Goal: Task Accomplishment & Management: Manage account settings

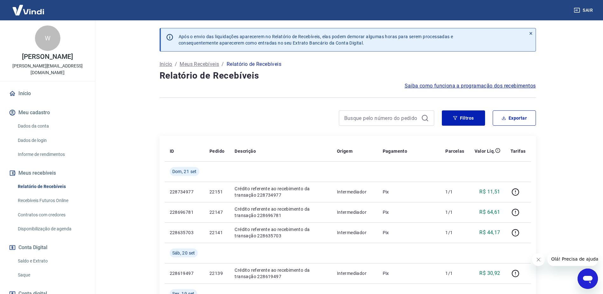
click at [31, 128] on link "Dados da conta" at bounding box center [51, 126] width 72 height 13
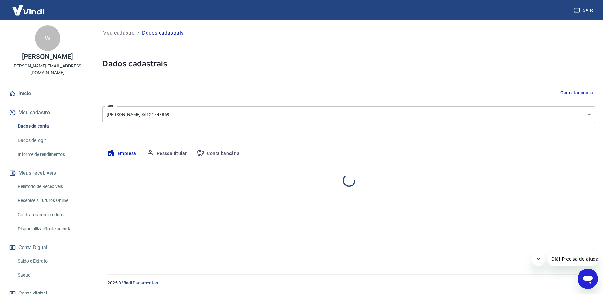
select select "SP"
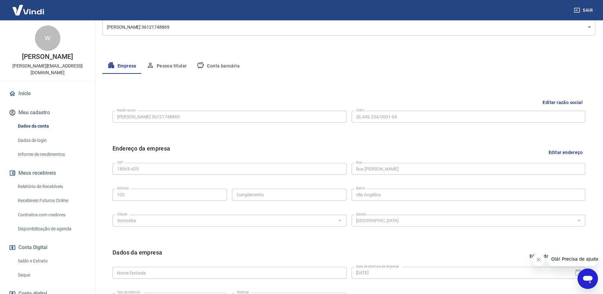
scroll to position [95, 0]
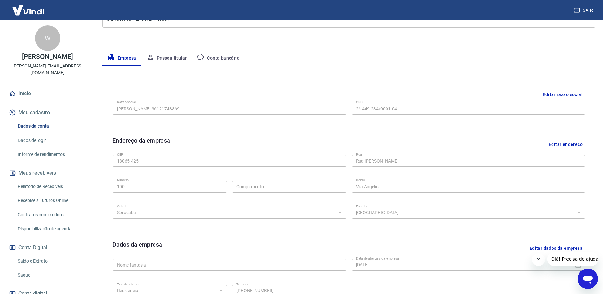
click at [26, 93] on link "Início" at bounding box center [48, 93] width 80 height 14
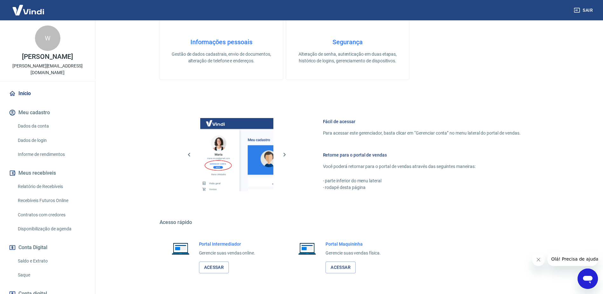
scroll to position [202, 0]
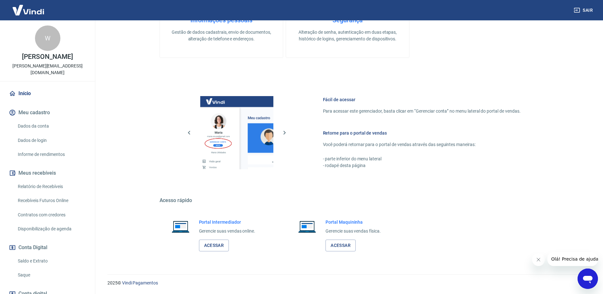
click at [30, 260] on link "Saldo e Extrato" at bounding box center [51, 260] width 72 height 13
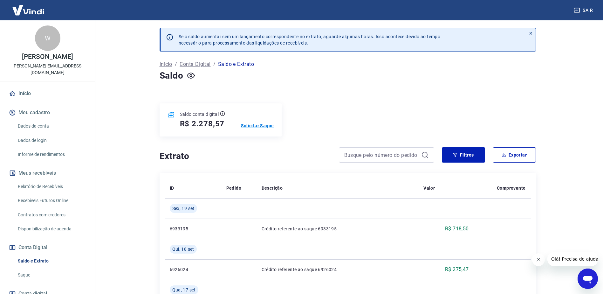
click at [252, 124] on p "Solicitar Saque" at bounding box center [257, 125] width 33 height 6
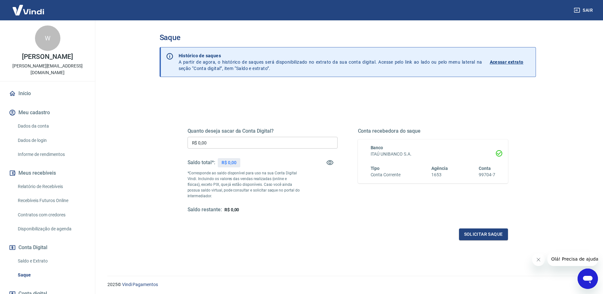
click at [237, 147] on input "R$ 0,00" at bounding box center [263, 143] width 150 height 12
type input "R$ 2.278,57"
click at [486, 234] on button "Solicitar saque" at bounding box center [483, 234] width 49 height 12
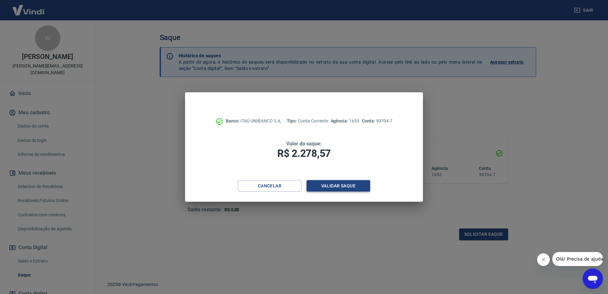
click at [349, 185] on button "Validar saque" at bounding box center [339, 186] width 64 height 12
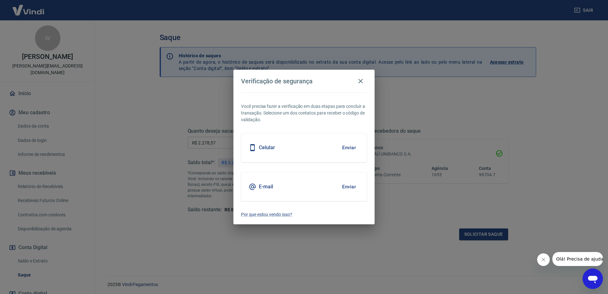
click at [278, 142] on div "Celular Enviar" at bounding box center [304, 147] width 126 height 29
click at [347, 149] on button "Enviar" at bounding box center [349, 147] width 21 height 13
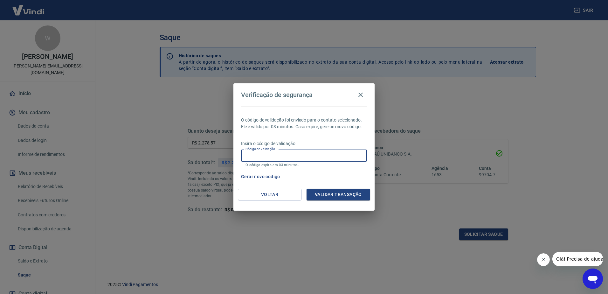
click at [297, 157] on input "Código de validação" at bounding box center [304, 155] width 126 height 12
type input "381609"
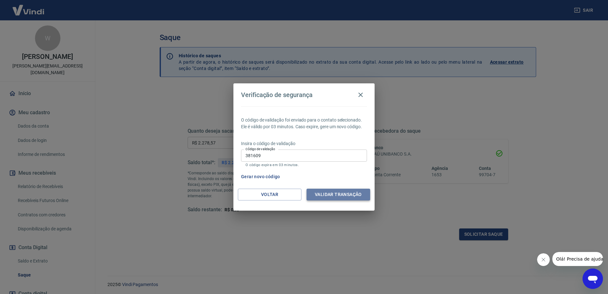
click at [341, 194] on button "Validar transação" at bounding box center [339, 195] width 64 height 12
